Goal: Information Seeking & Learning: Learn about a topic

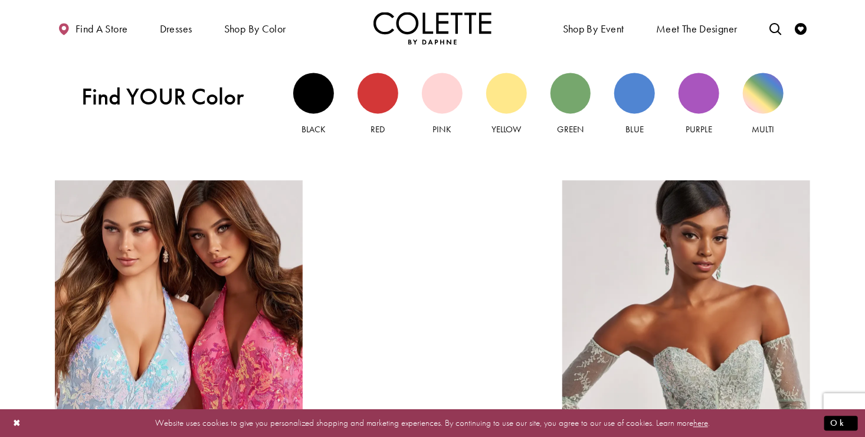
scroll to position [1121, 0]
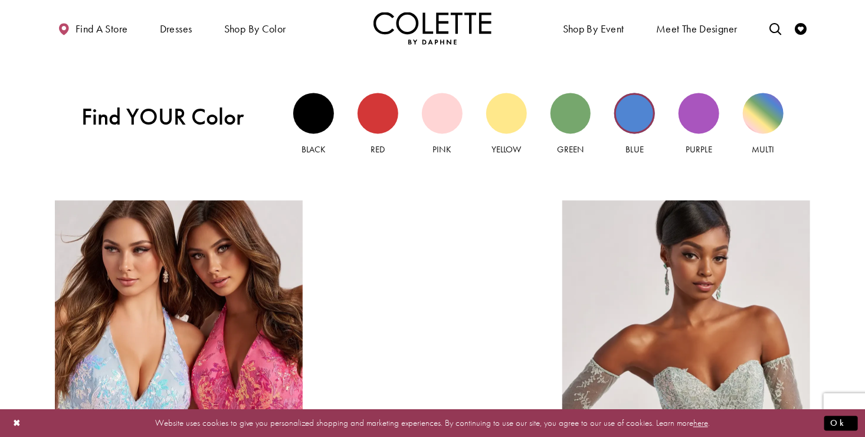
click at [644, 120] on div "Blue view" at bounding box center [634, 113] width 41 height 41
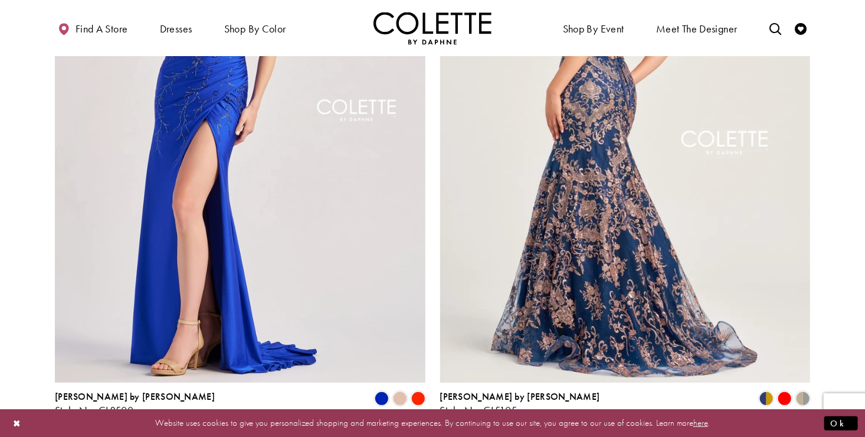
scroll to position [2125, 0]
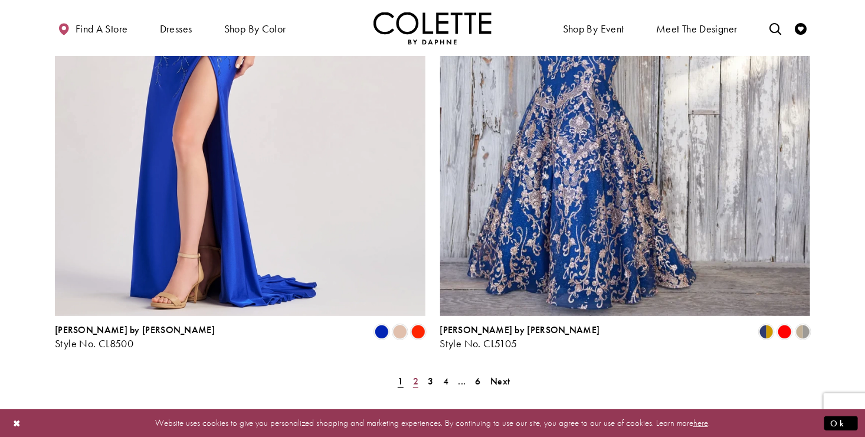
click at [417, 375] on span "2" at bounding box center [415, 381] width 5 height 12
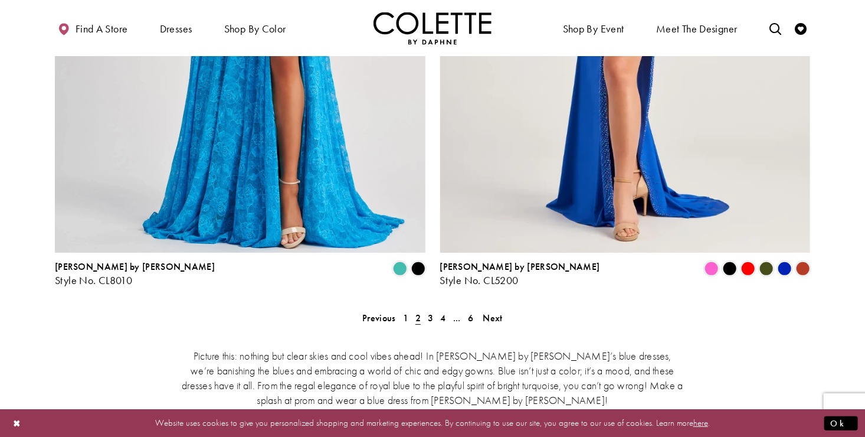
scroll to position [2189, 0]
click at [432, 311] on span "3" at bounding box center [430, 317] width 5 height 12
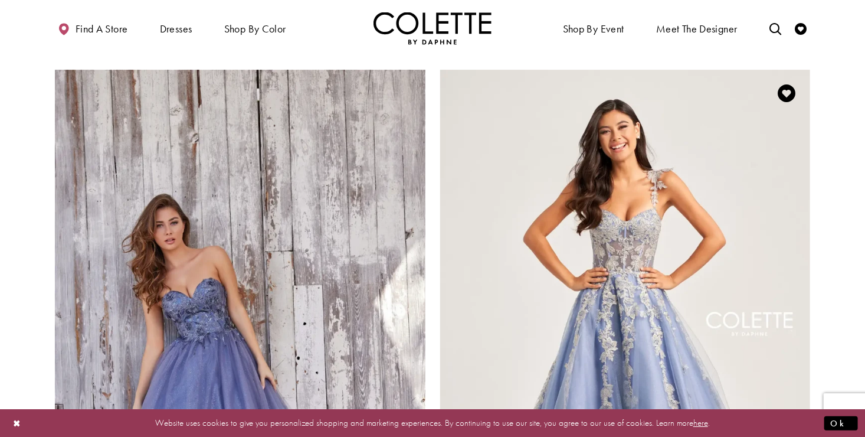
scroll to position [1834, 0]
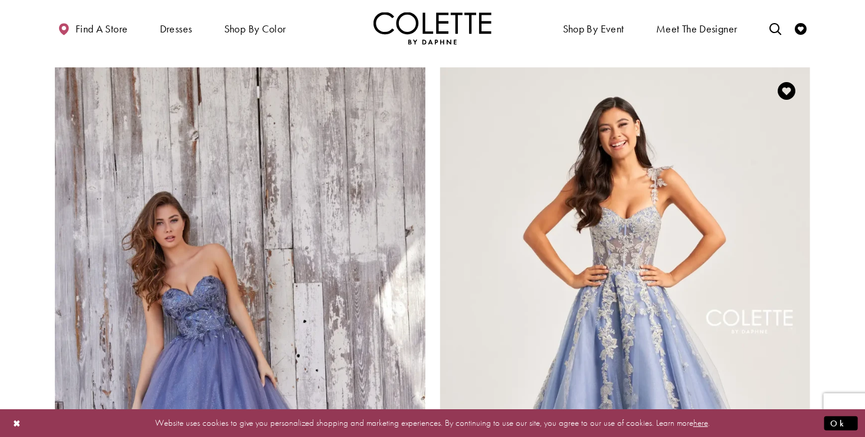
click at [620, 256] on img "Visit Colette by Daphne Style No. CL5165 Page" at bounding box center [625, 336] width 371 height 539
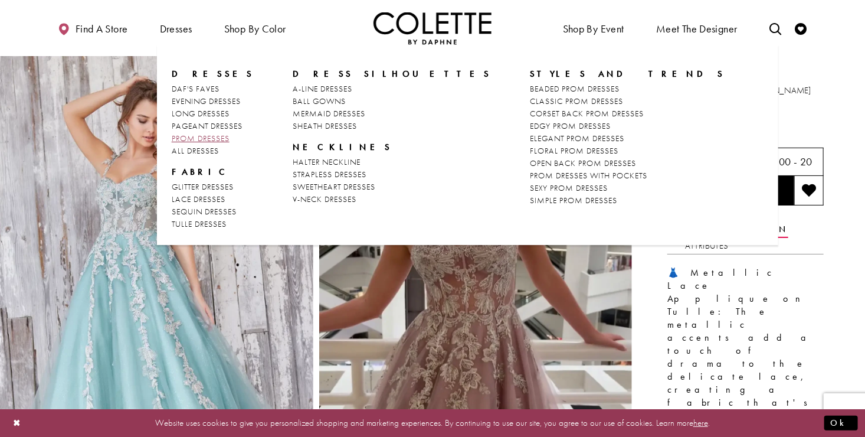
click at [221, 139] on span "PROM DRESSES" at bounding box center [201, 138] width 58 height 11
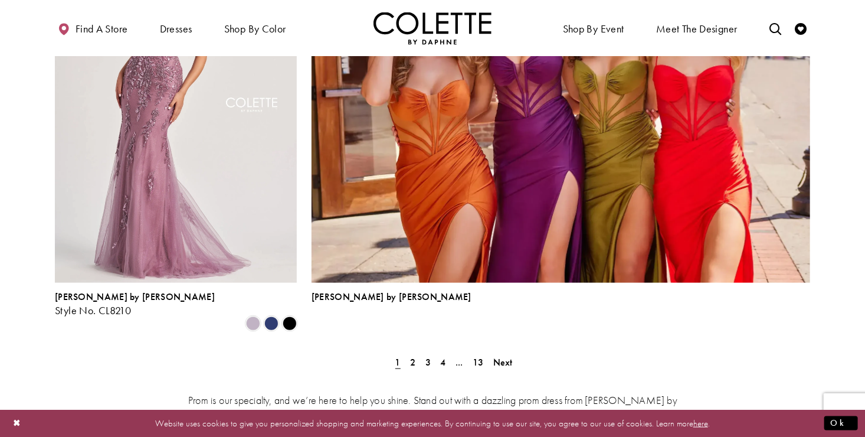
scroll to position [2656, 0]
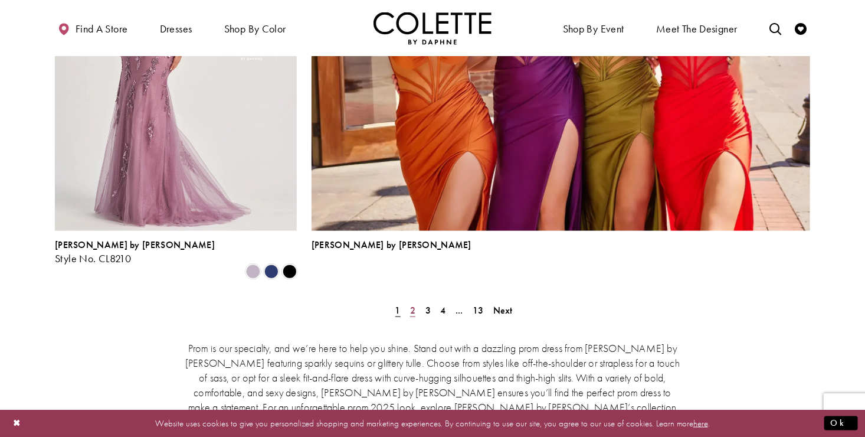
click at [416, 302] on link "2" at bounding box center [413, 310] width 12 height 17
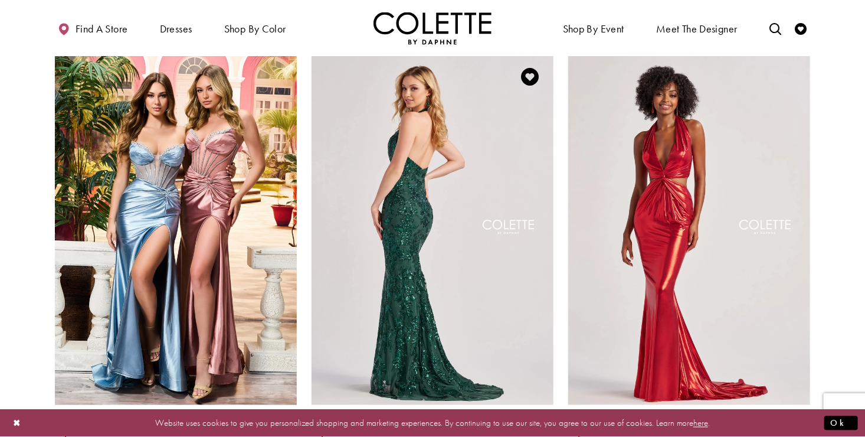
scroll to position [716, 0]
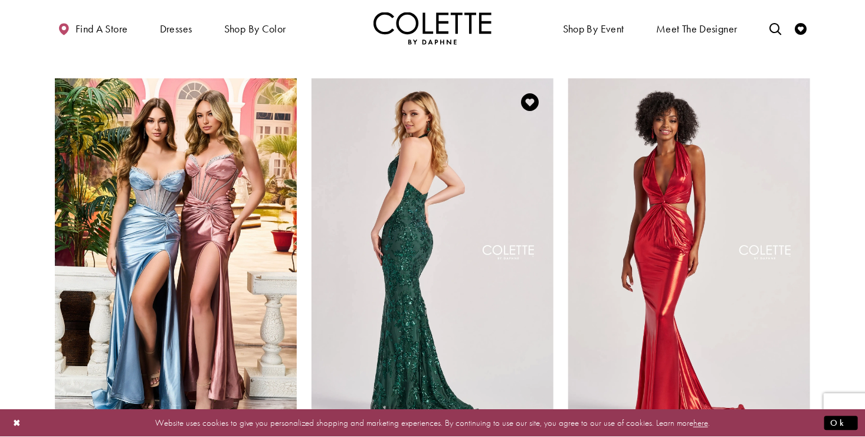
click at [401, 248] on img "Visit Colette by Daphne Style No. CL8495 Page" at bounding box center [433, 255] width 242 height 352
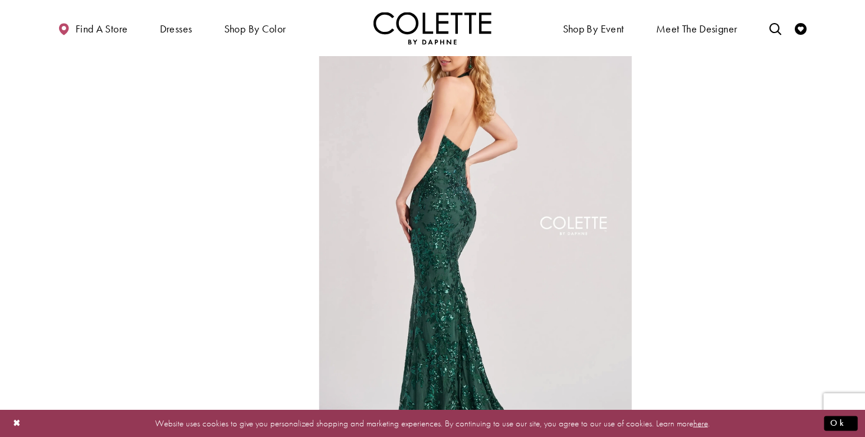
scroll to position [590, 0]
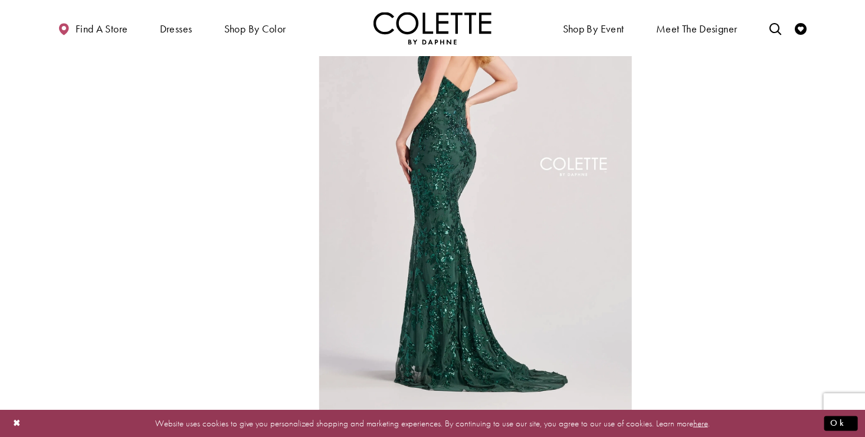
click at [437, 177] on img "Full size Style CL8495 Colette by Daphne #2 default Spruce backface vertical pi…" at bounding box center [475, 177] width 313 height 470
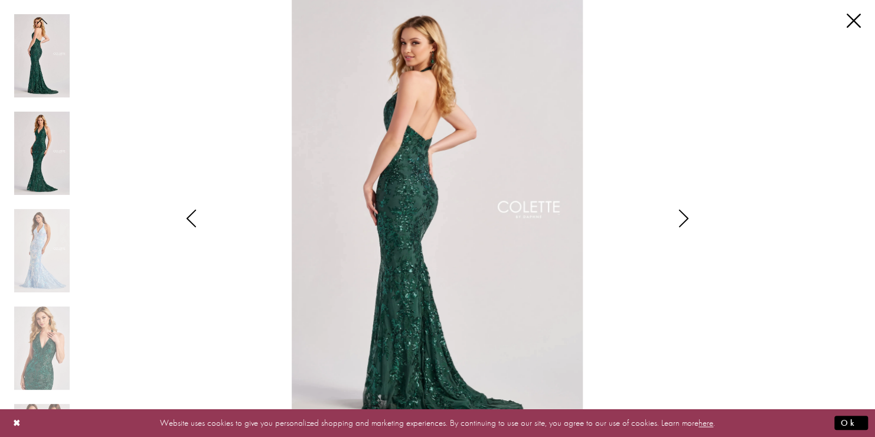
click at [38, 144] on img "Scroll List" at bounding box center [41, 153] width 55 height 83
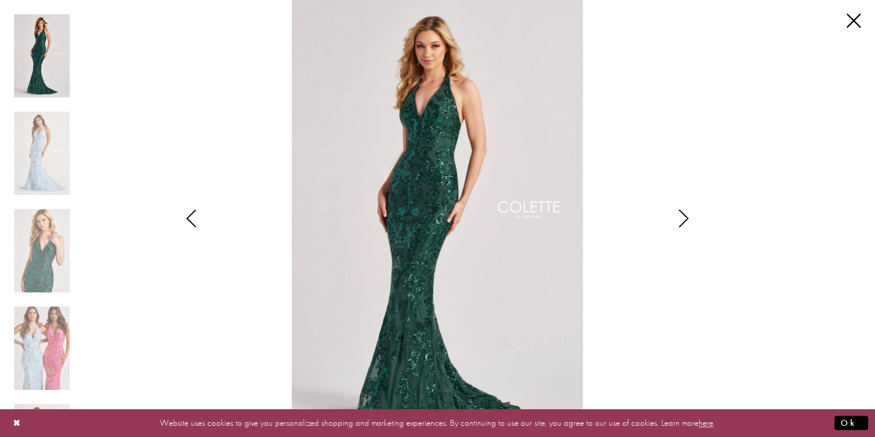
click at [197, 216] on icon "Style CL8495 Colette by Daphne Views dialog" at bounding box center [191, 219] width 30 height 18
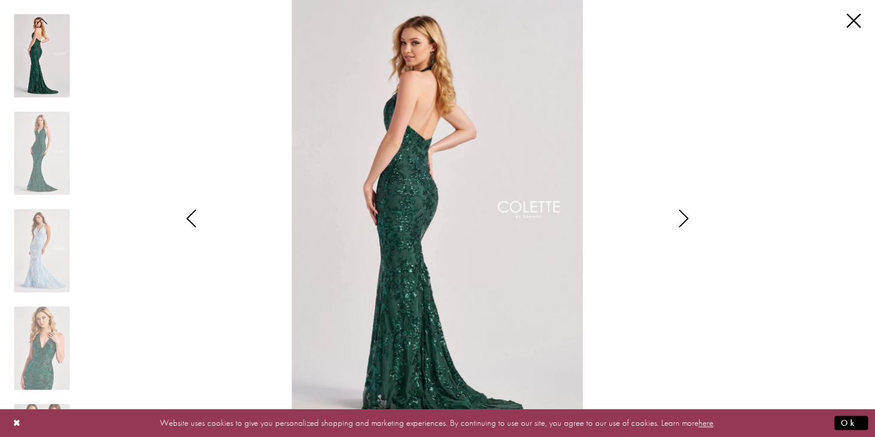
click at [192, 217] on icon "Style CL8495 Colette by Daphne Views dialog" at bounding box center [191, 219] width 30 height 18
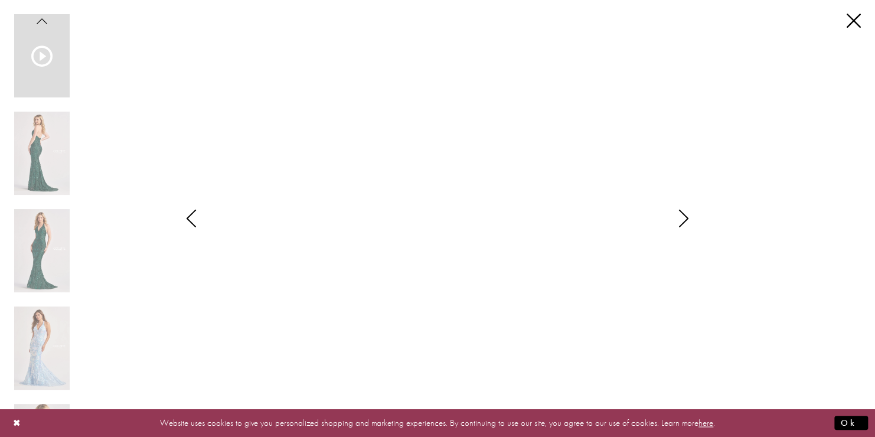
click at [684, 217] on icon "Style CL8495 Colette by Daphne Views dialog" at bounding box center [684, 219] width 30 height 18
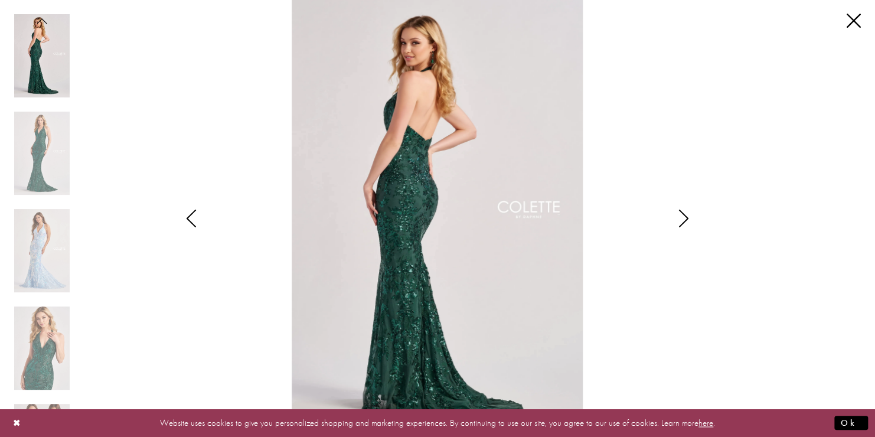
click at [684, 217] on icon "Style CL8495 Colette by Daphne Views dialog" at bounding box center [684, 219] width 30 height 18
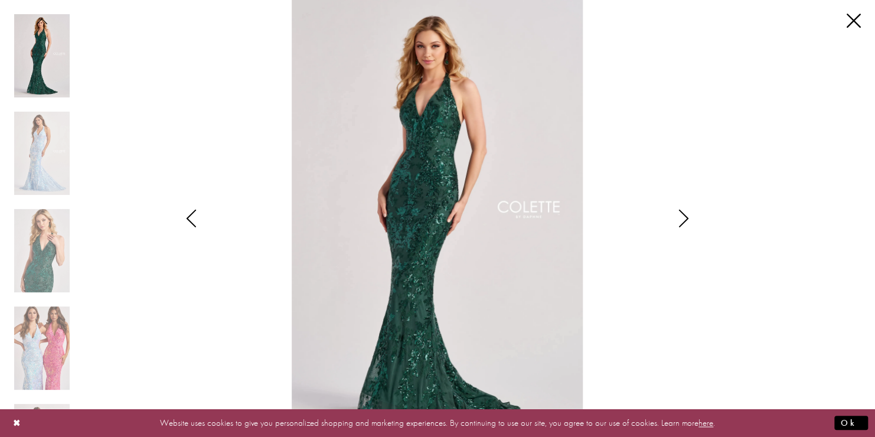
click at [684, 217] on icon "Style CL8495 Colette by Daphne Views dialog" at bounding box center [684, 219] width 30 height 18
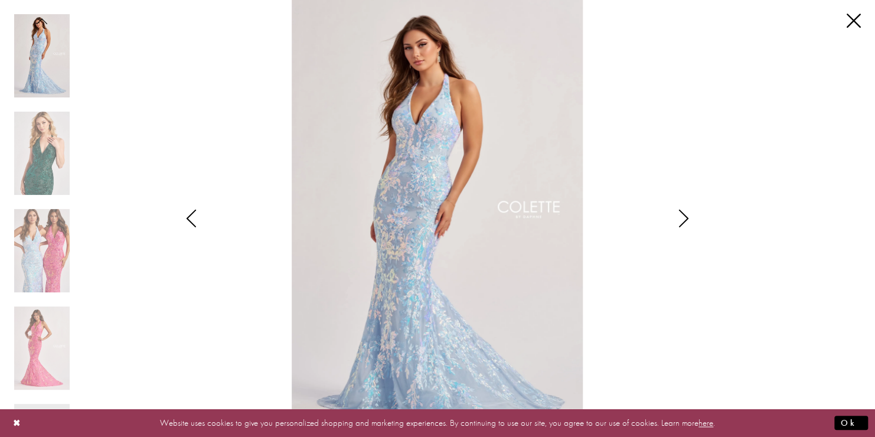
click at [687, 219] on icon "Style CL8495 Colette by Daphne Views dialog" at bounding box center [684, 219] width 30 height 18
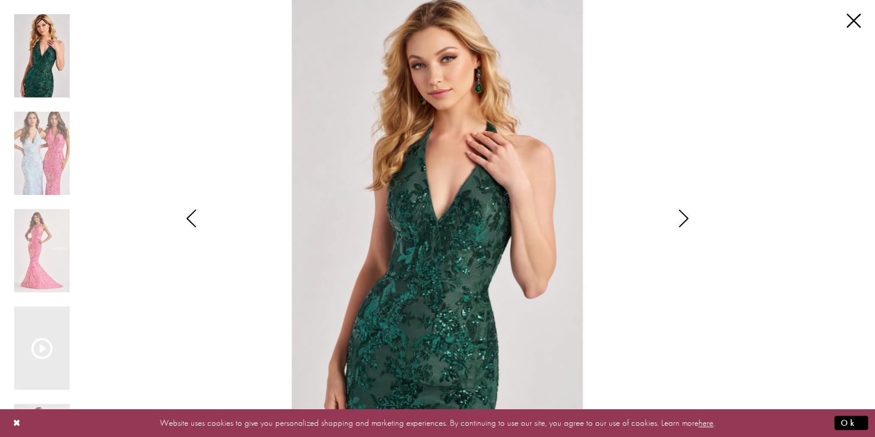
click at [684, 220] on icon "Style CL8495 Colette by Daphne Views dialog" at bounding box center [684, 219] width 30 height 18
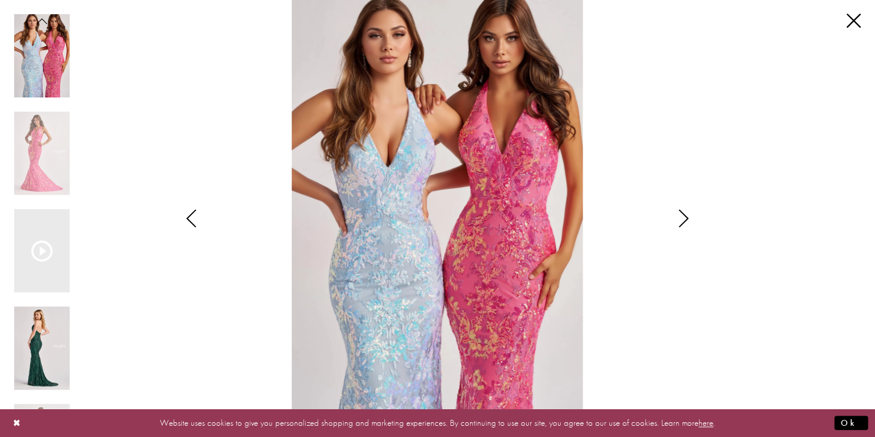
click at [37, 359] on img "Scroll List" at bounding box center [41, 347] width 55 height 83
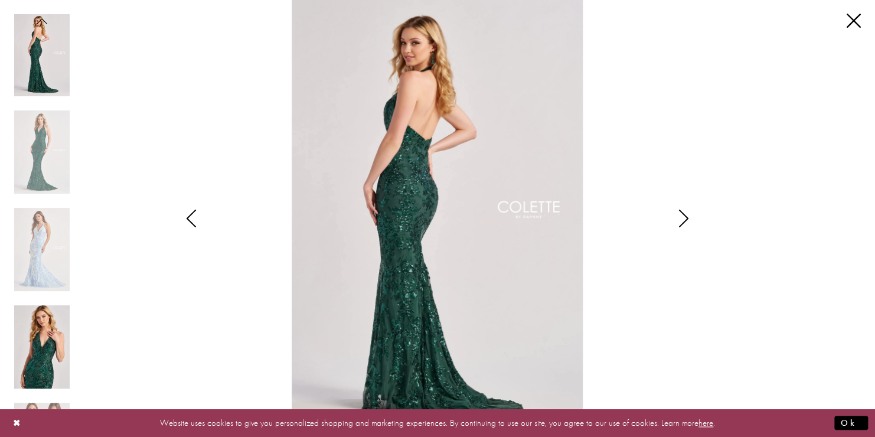
click at [54, 355] on img "Scroll List" at bounding box center [41, 346] width 55 height 83
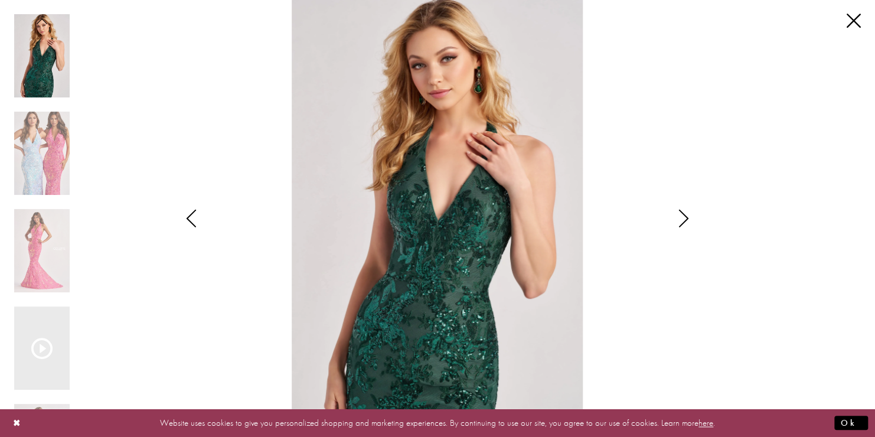
click at [187, 220] on icon "Style CL8495 Colette by Daphne Views dialog" at bounding box center [191, 219] width 30 height 18
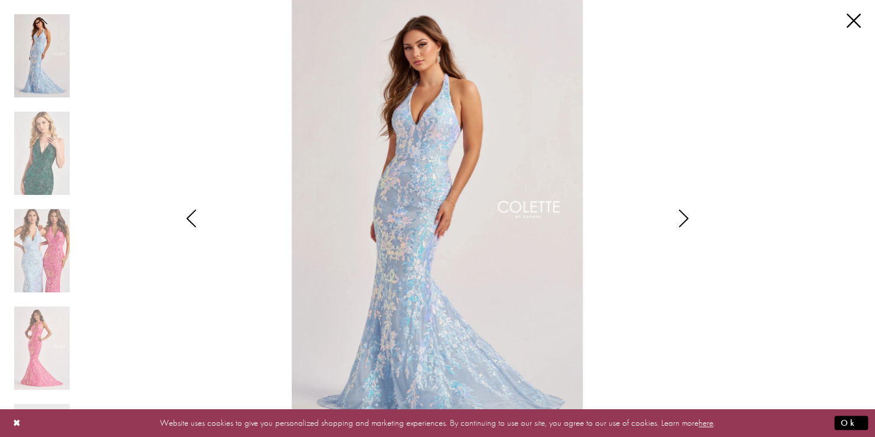
click at [187, 220] on icon "Style CL8495 Colette by Daphne Views dialog" at bounding box center [191, 219] width 30 height 18
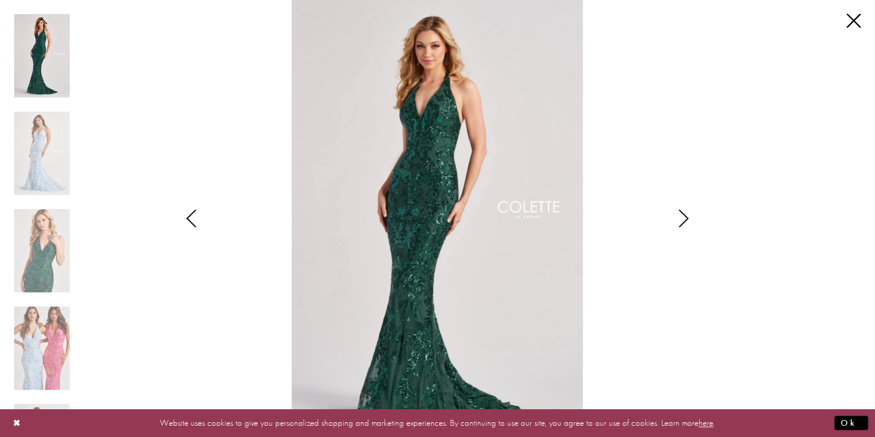
click at [187, 220] on icon "Style CL8495 Colette by Daphne Views dialog" at bounding box center [191, 219] width 30 height 18
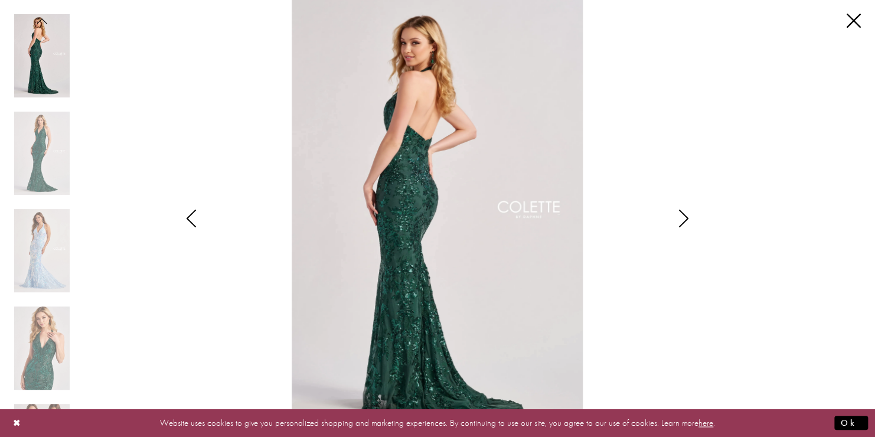
click at [187, 220] on icon "Style CL8495 Colette by Daphne Views dialog" at bounding box center [191, 219] width 30 height 18
